Goal: Task Accomplishment & Management: Manage account settings

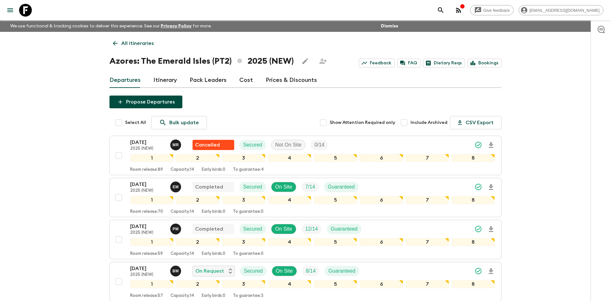
click at [134, 45] on p "All itineraries" at bounding box center [137, 43] width 32 height 8
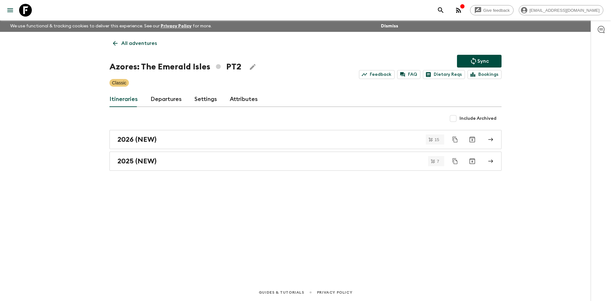
click at [134, 45] on p "All adventures" at bounding box center [139, 43] width 36 height 8
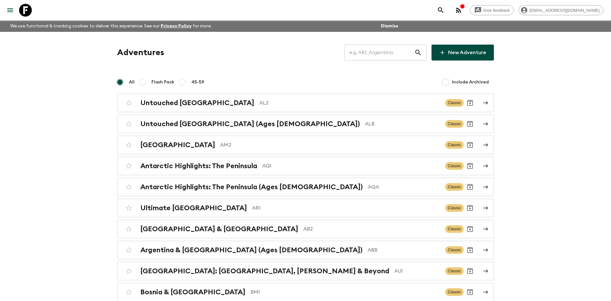
click at [371, 54] on input "text" at bounding box center [380, 53] width 70 height 18
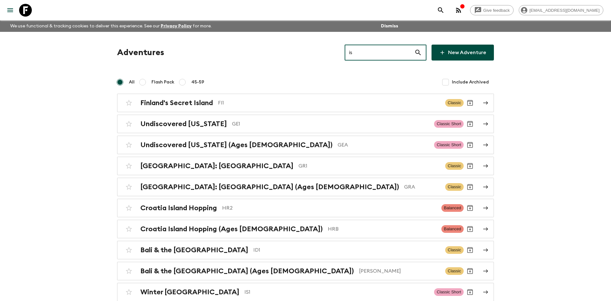
type input "is1"
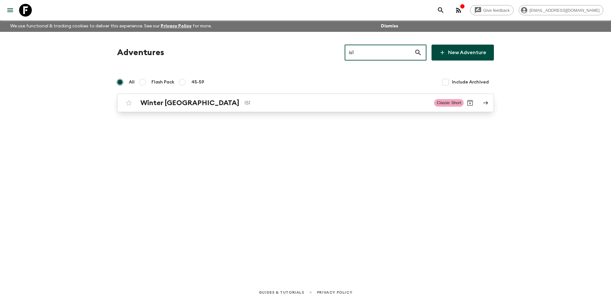
click at [197, 107] on div "Winter Iceland IS1 Classic Short" at bounding box center [292, 102] width 341 height 13
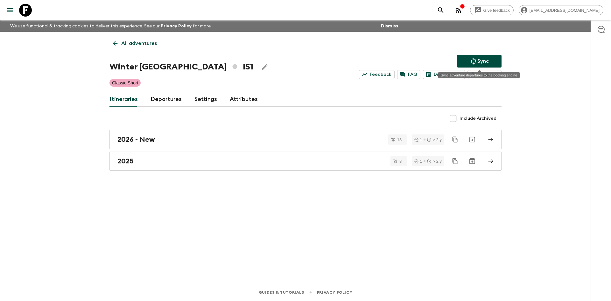
click at [471, 63] on icon "Sync adventure departures to the booking engine" at bounding box center [474, 61] width 8 height 8
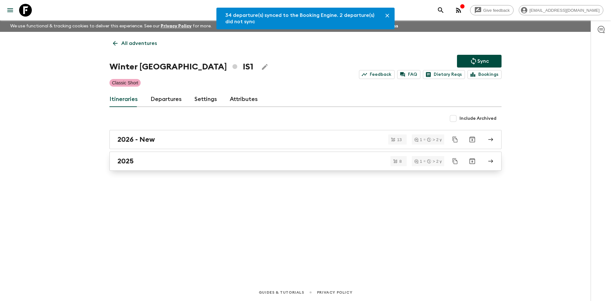
click at [140, 160] on div "2025" at bounding box center [299, 161] width 364 height 8
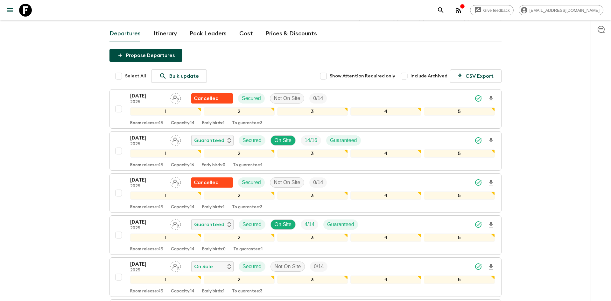
scroll to position [52, 0]
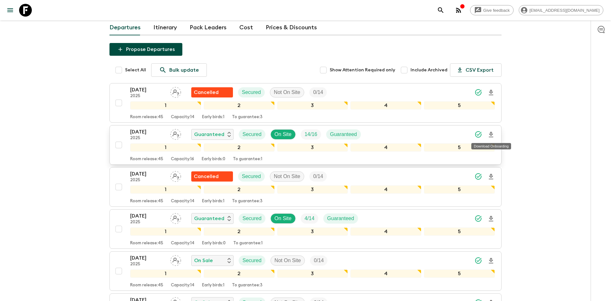
click at [491, 133] on icon "Download Onboarding" at bounding box center [491, 135] width 8 height 8
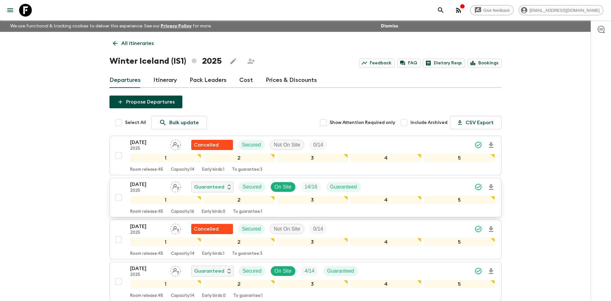
click at [147, 39] on p "All itineraries" at bounding box center [137, 43] width 32 height 8
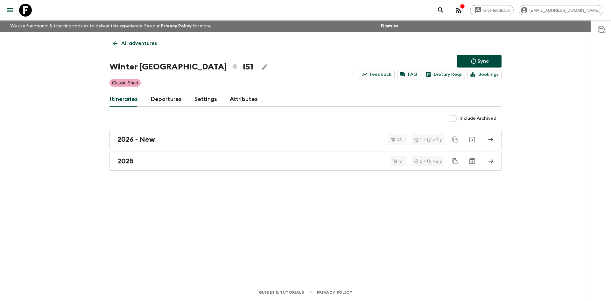
click at [148, 38] on link "All adventures" at bounding box center [134, 43] width 51 height 13
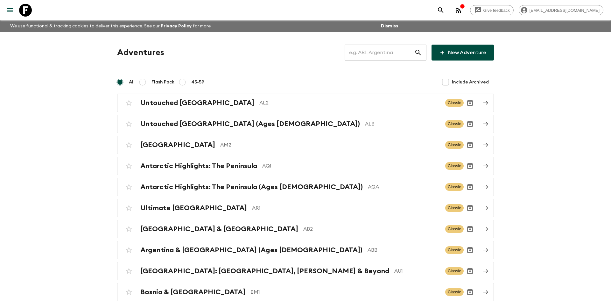
click at [372, 54] on input "text" at bounding box center [380, 53] width 70 height 18
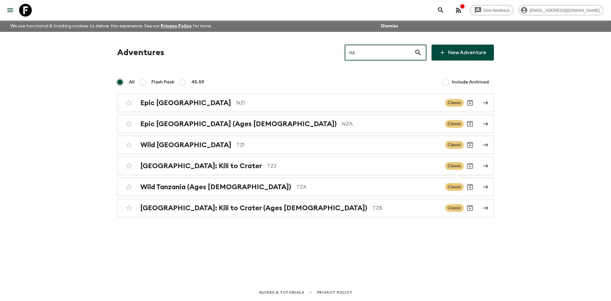
type input "nz1"
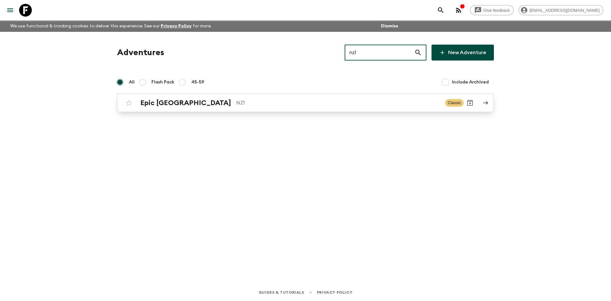
click at [247, 98] on div "Epic New Zealand NZ1 Classic" at bounding box center [292, 102] width 341 height 13
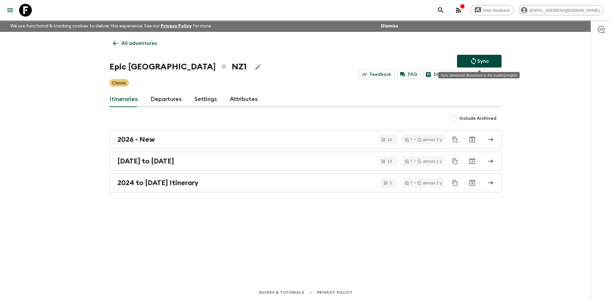
click at [470, 60] on icon "Sync adventure departures to the booking engine" at bounding box center [474, 61] width 8 height 8
click at [164, 99] on link "Departures" at bounding box center [165, 99] width 31 height 15
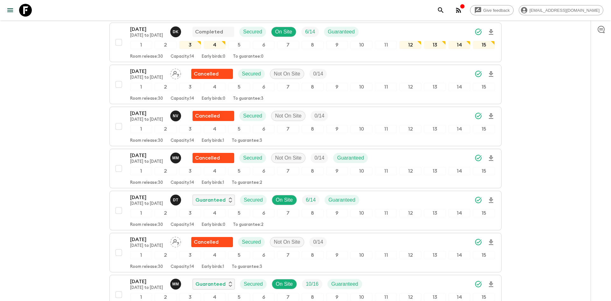
scroll to position [427, 0]
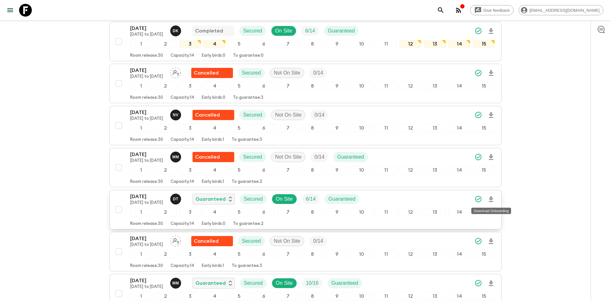
click at [491, 198] on icon "Download Onboarding" at bounding box center [491, 199] width 8 height 8
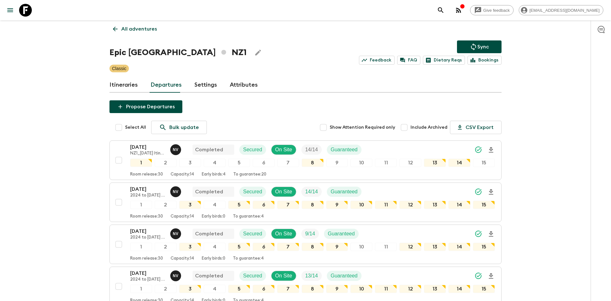
scroll to position [0, 0]
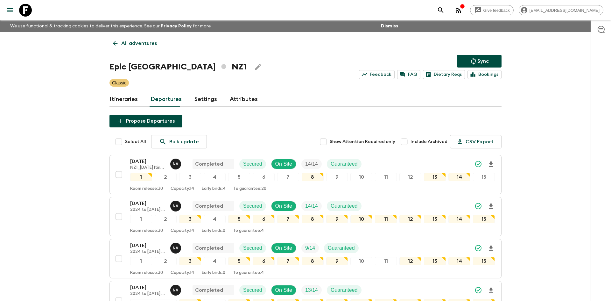
click at [144, 40] on p "All adventures" at bounding box center [139, 43] width 36 height 8
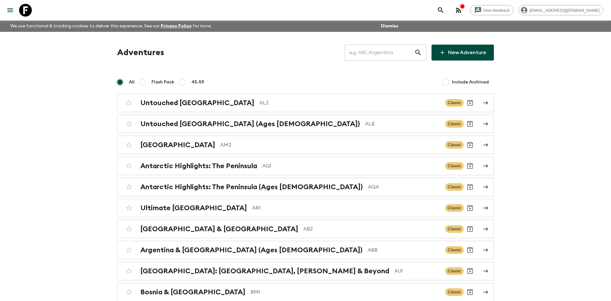
click at [367, 52] on input "text" at bounding box center [380, 53] width 70 height 18
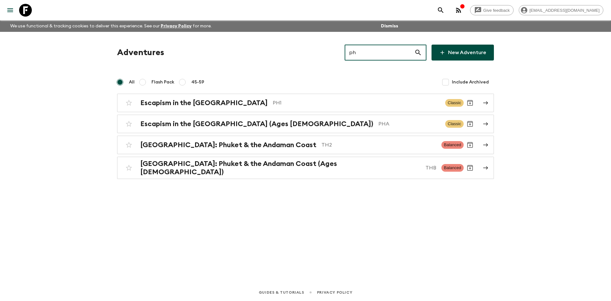
type input "ph1"
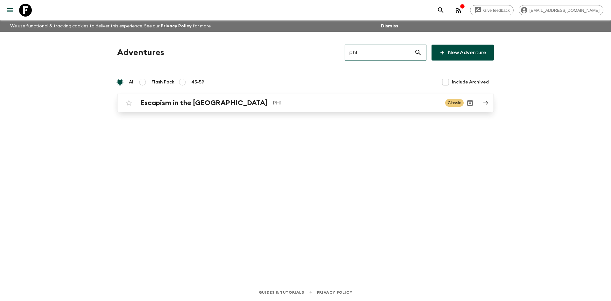
click at [225, 100] on h2 "Escapism in the [GEOGRAPHIC_DATA]" at bounding box center [203, 103] width 127 height 8
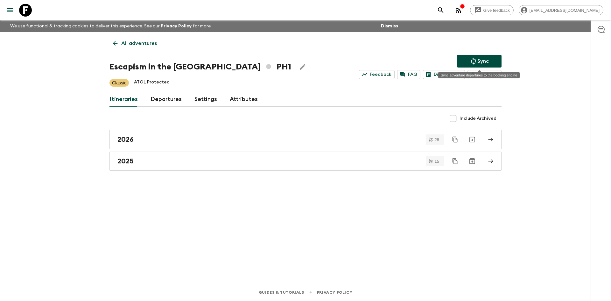
click at [490, 59] on button "Sync" at bounding box center [479, 61] width 45 height 13
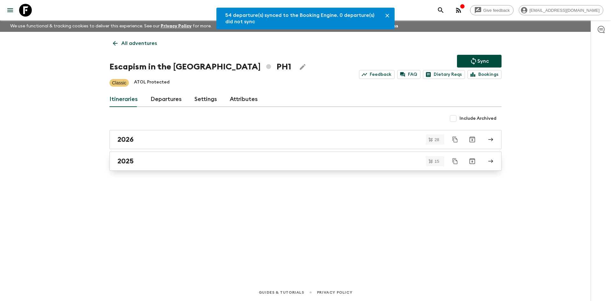
click at [123, 162] on h2 "2025" at bounding box center [125, 161] width 16 height 8
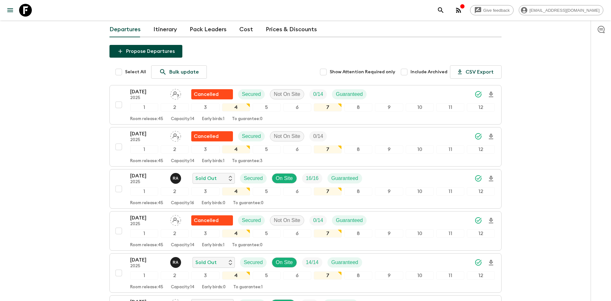
scroll to position [120, 0]
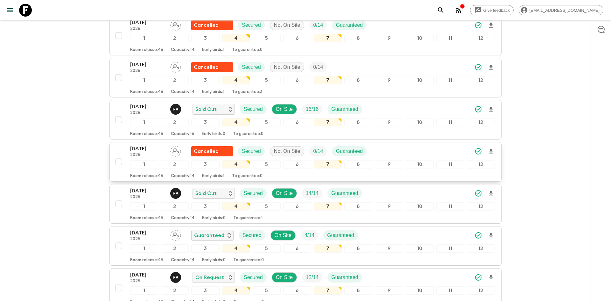
click at [385, 150] on div "[DATE] 2025 Cancelled Secured Not On Site 0 / 14 Guaranteed" at bounding box center [312, 151] width 365 height 13
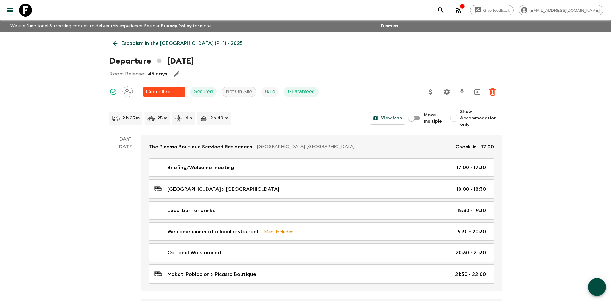
click at [153, 45] on p "Escapism in the [GEOGRAPHIC_DATA] (PH1) • 2025" at bounding box center [182, 43] width 122 height 8
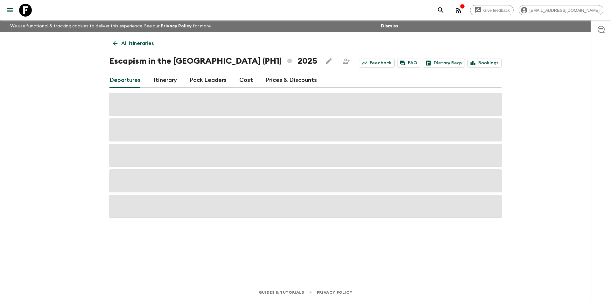
click at [131, 43] on p "All itineraries" at bounding box center [137, 43] width 32 height 8
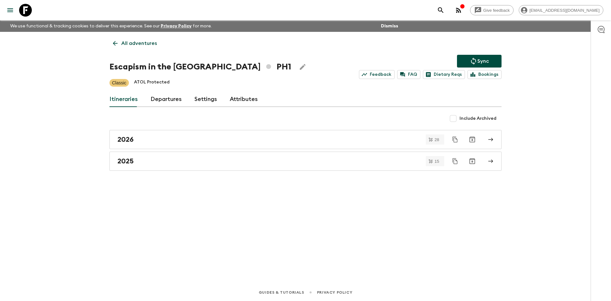
click at [131, 43] on p "All adventures" at bounding box center [139, 43] width 36 height 8
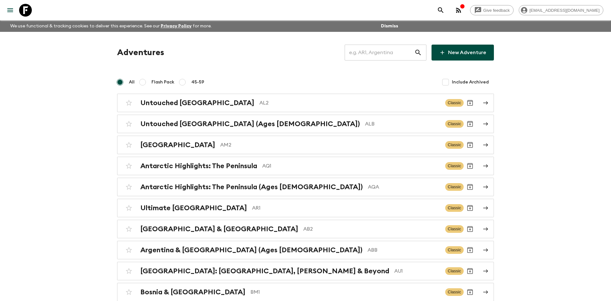
click at [376, 52] on input "text" at bounding box center [380, 53] width 70 height 18
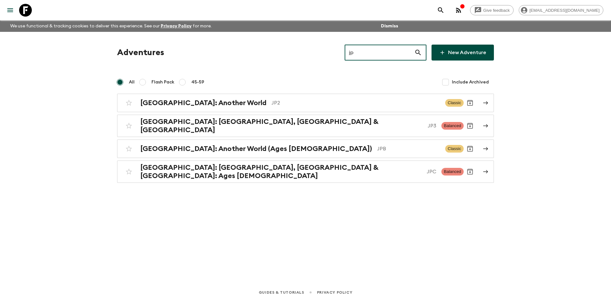
type input "jp3"
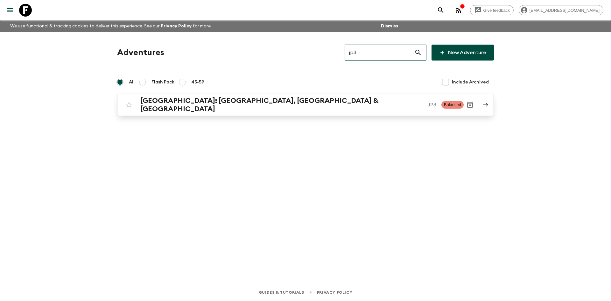
click at [192, 104] on h2 "[GEOGRAPHIC_DATA]: [GEOGRAPHIC_DATA], [GEOGRAPHIC_DATA] & [GEOGRAPHIC_DATA]" at bounding box center [281, 104] width 282 height 17
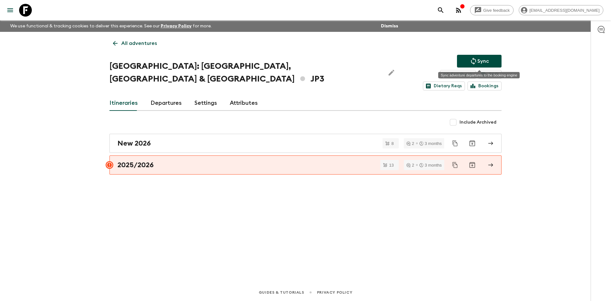
click at [473, 59] on icon "Sync adventure departures to the booking engine" at bounding box center [473, 61] width 5 height 7
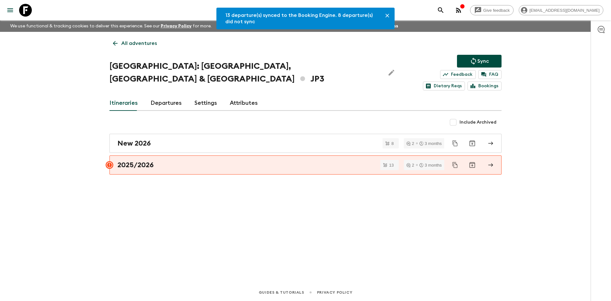
click at [164, 95] on link "Departures" at bounding box center [165, 102] width 31 height 15
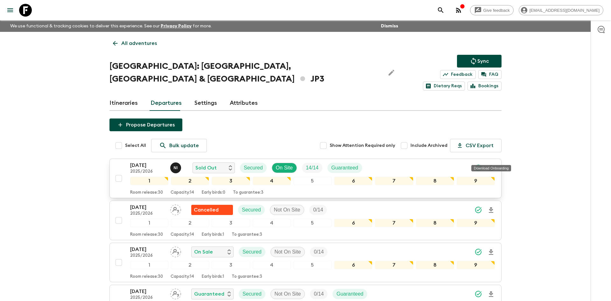
click at [489, 164] on icon "Download Onboarding" at bounding box center [491, 168] width 8 height 8
click at [138, 40] on p "All adventures" at bounding box center [139, 43] width 36 height 8
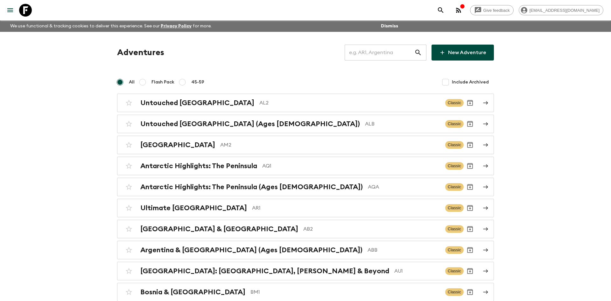
click at [356, 53] on input "text" at bounding box center [380, 53] width 70 height 18
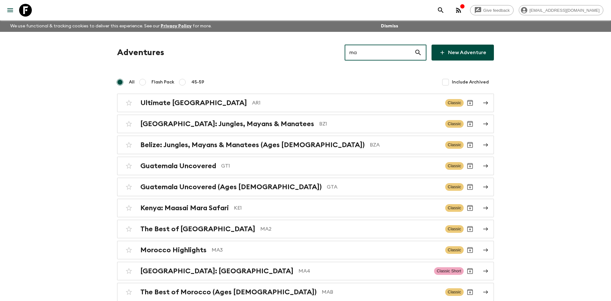
type input "ma2"
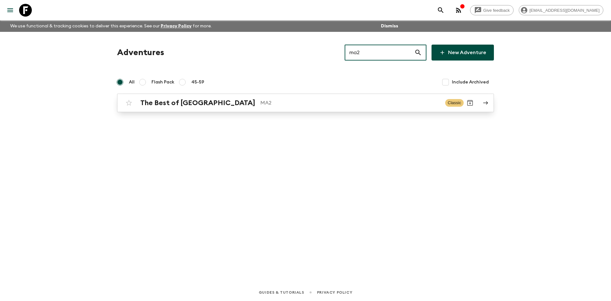
click at [260, 99] on p "MA2" at bounding box center [350, 103] width 180 height 8
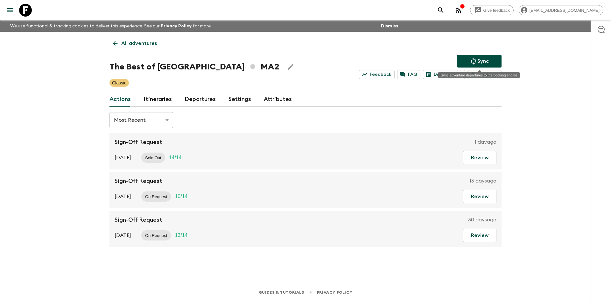
click at [476, 61] on icon "Sync adventure departures to the booking engine" at bounding box center [474, 61] width 8 height 8
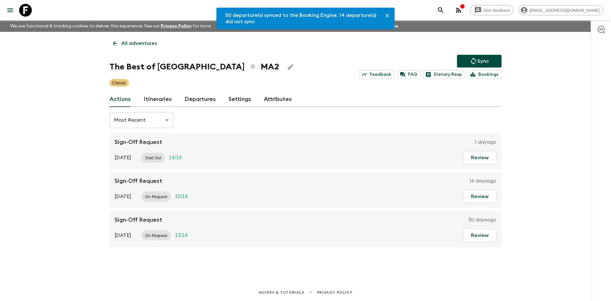
click at [204, 103] on link "Departures" at bounding box center [200, 99] width 31 height 15
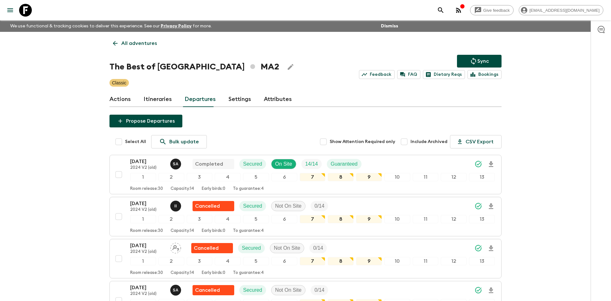
click at [473, 62] on icon "Sync adventure departures to the booking engine" at bounding box center [474, 61] width 8 height 8
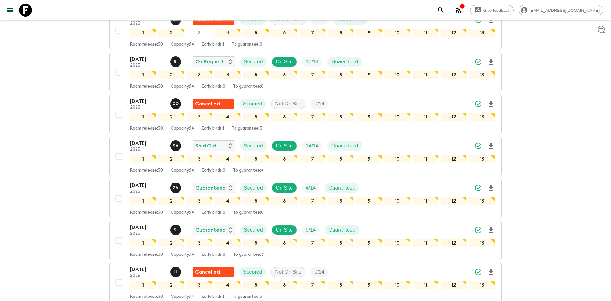
scroll to position [1194, 0]
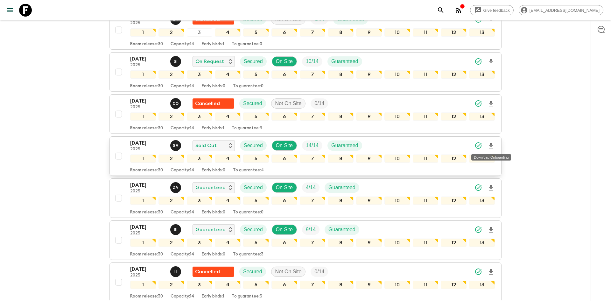
click at [491, 143] on icon "Download Onboarding" at bounding box center [491, 145] width 4 height 5
